Goal: Task Accomplishment & Management: Manage account settings

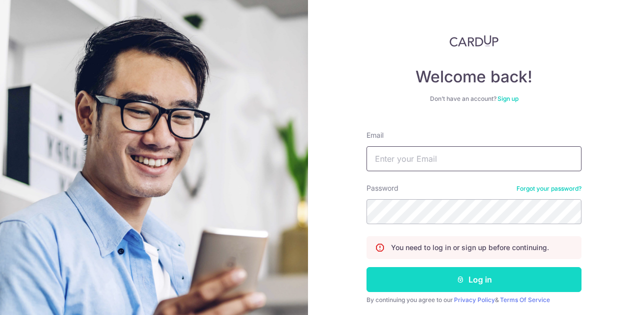
type input "[EMAIL_ADDRESS][DOMAIN_NAME]"
click at [477, 281] on button "Log in" at bounding box center [473, 279] width 215 height 25
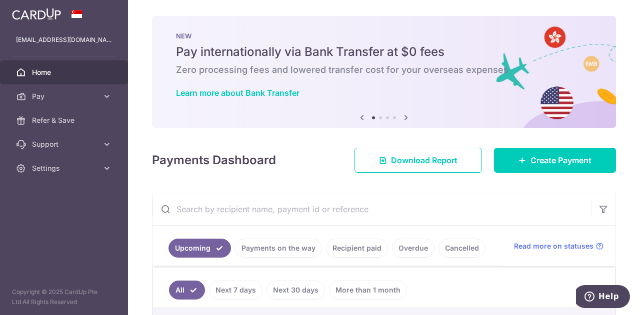
click at [363, 256] on link "Recipient paid" at bounding box center [357, 248] width 62 height 19
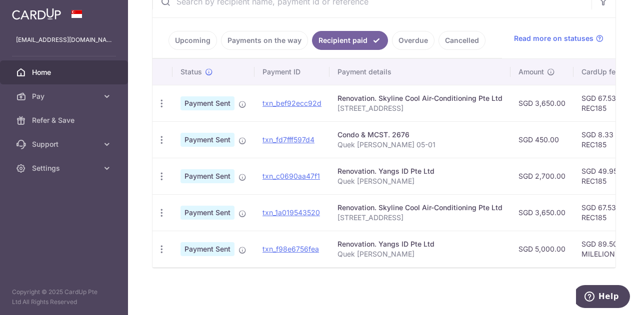
click at [496, 67] on th "Payment details" at bounding box center [419, 72] width 181 height 26
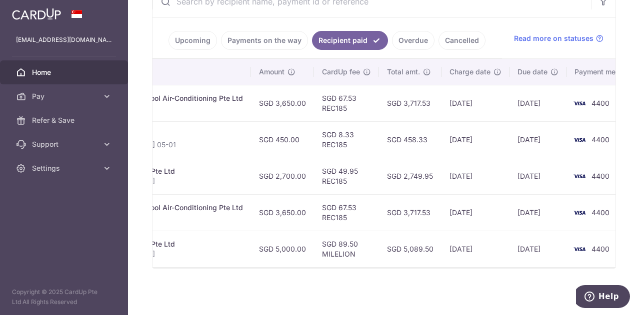
scroll to position [0, 260]
click at [356, 182] on td "SGD 49.95 REC185" at bounding box center [345, 176] width 65 height 36
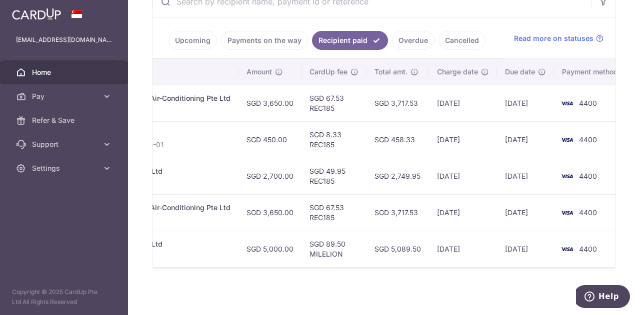
scroll to position [0, 286]
